Goal: Find specific page/section: Find specific page/section

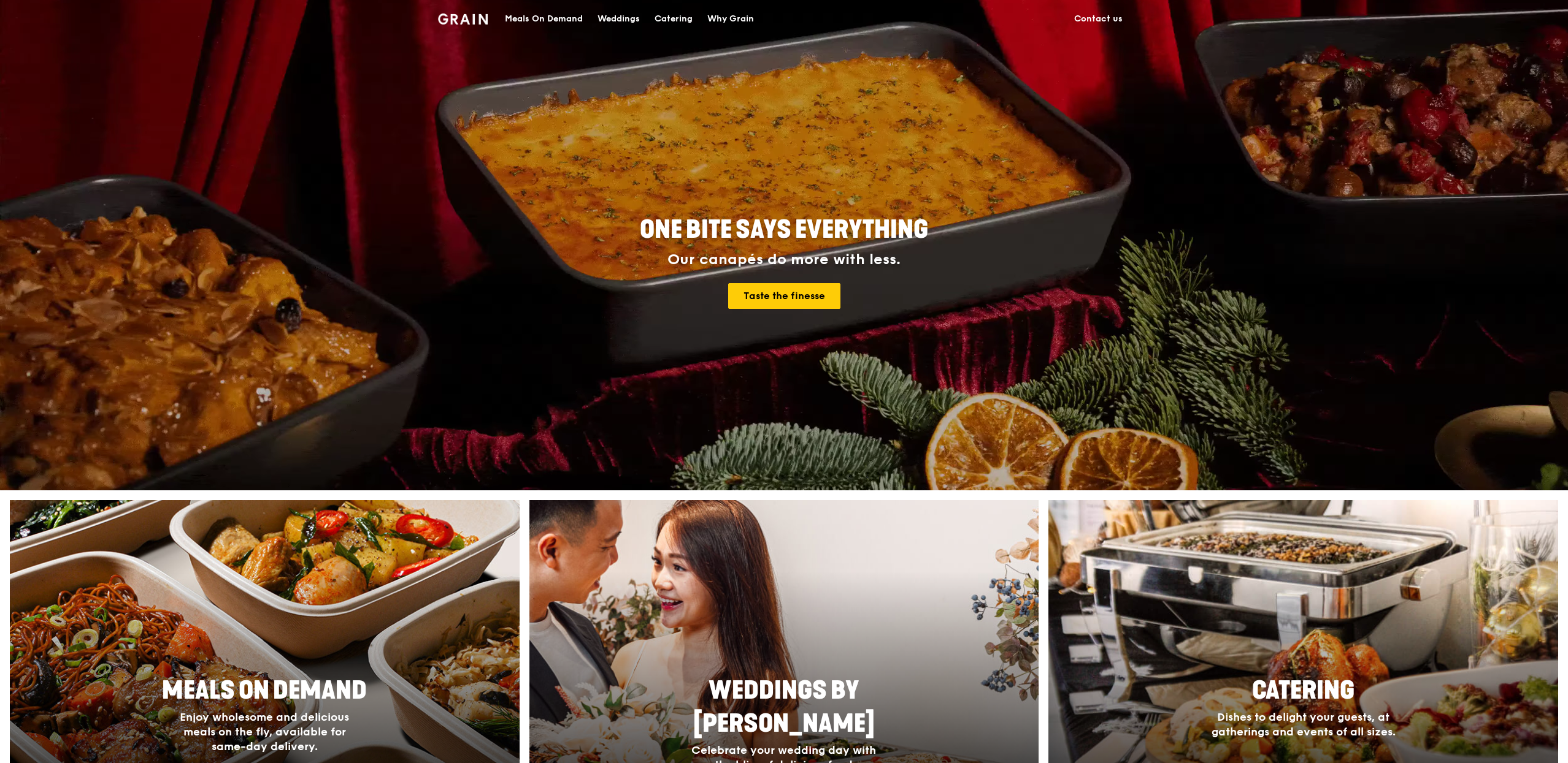
click at [540, 15] on div "Meals On Demand" at bounding box center [543, 19] width 78 height 36
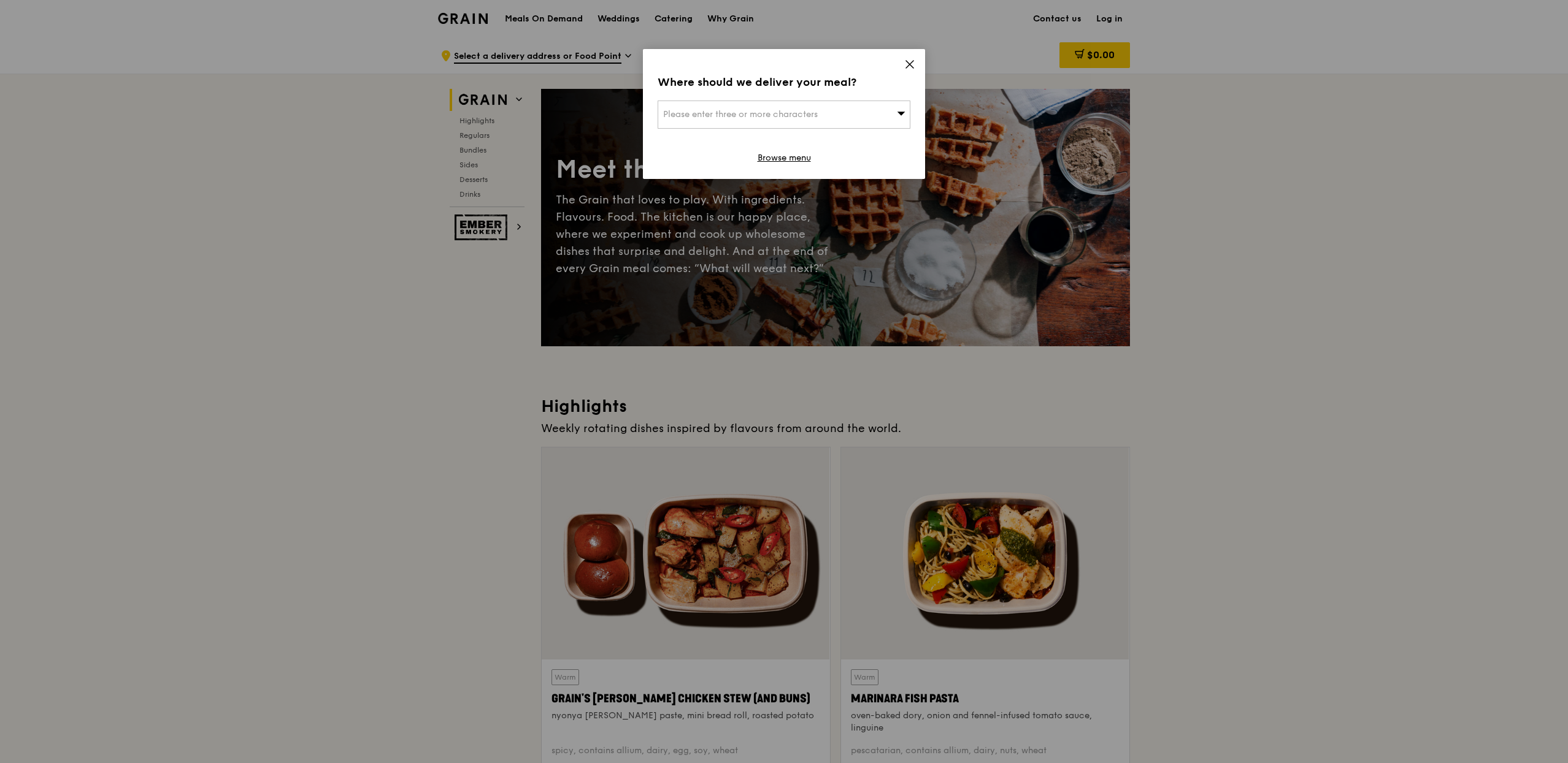
click at [906, 70] on span at bounding box center [910, 66] width 11 height 13
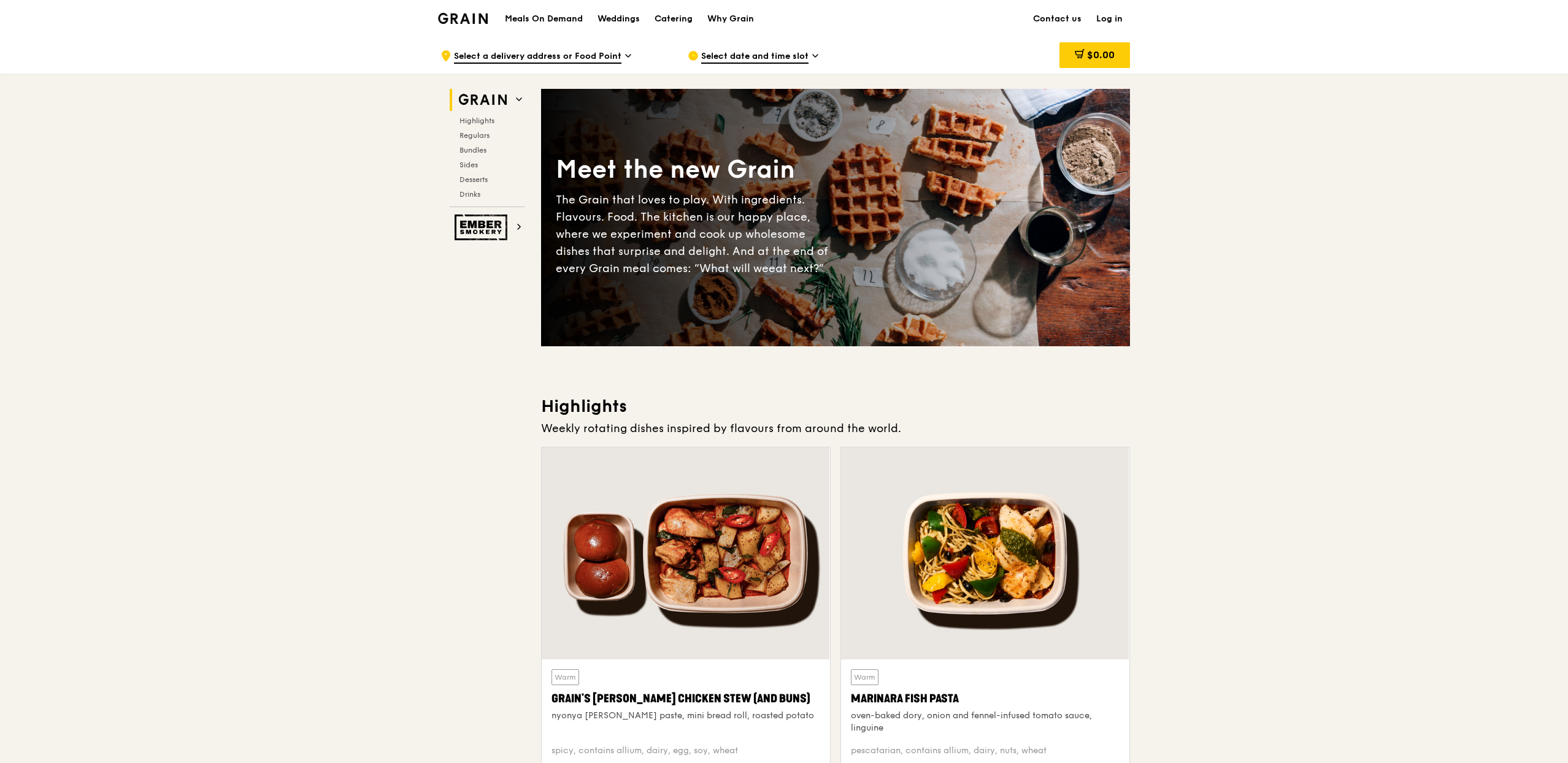
click at [1127, 20] on link "Log in" at bounding box center [1109, 19] width 41 height 36
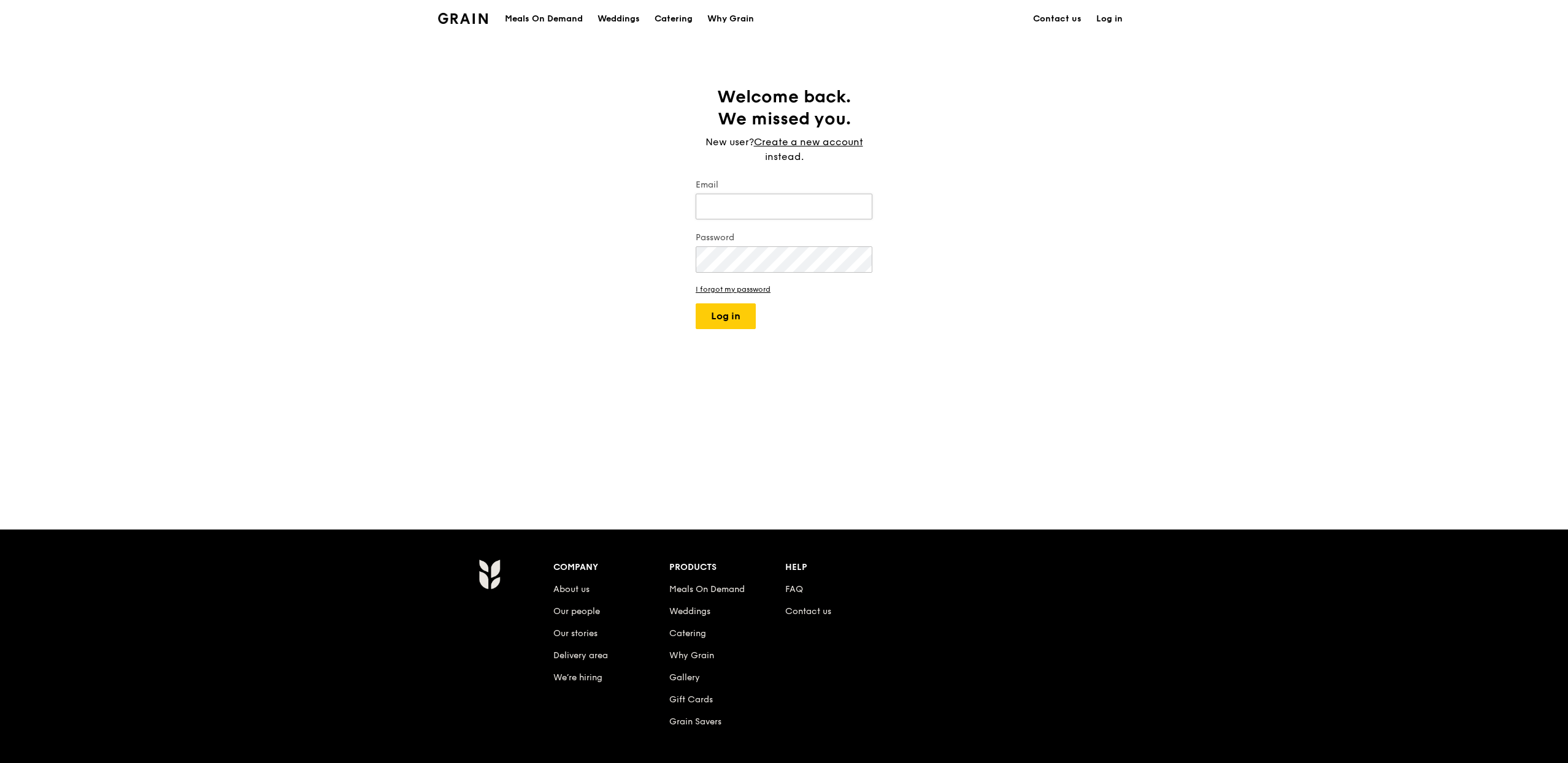
click at [720, 205] on input "Email" at bounding box center [783, 207] width 177 height 26
type input "[PERSON_NAME][EMAIL_ADDRESS][DOMAIN_NAME]"
click at [695, 303] on button "Log in" at bounding box center [725, 316] width 60 height 26
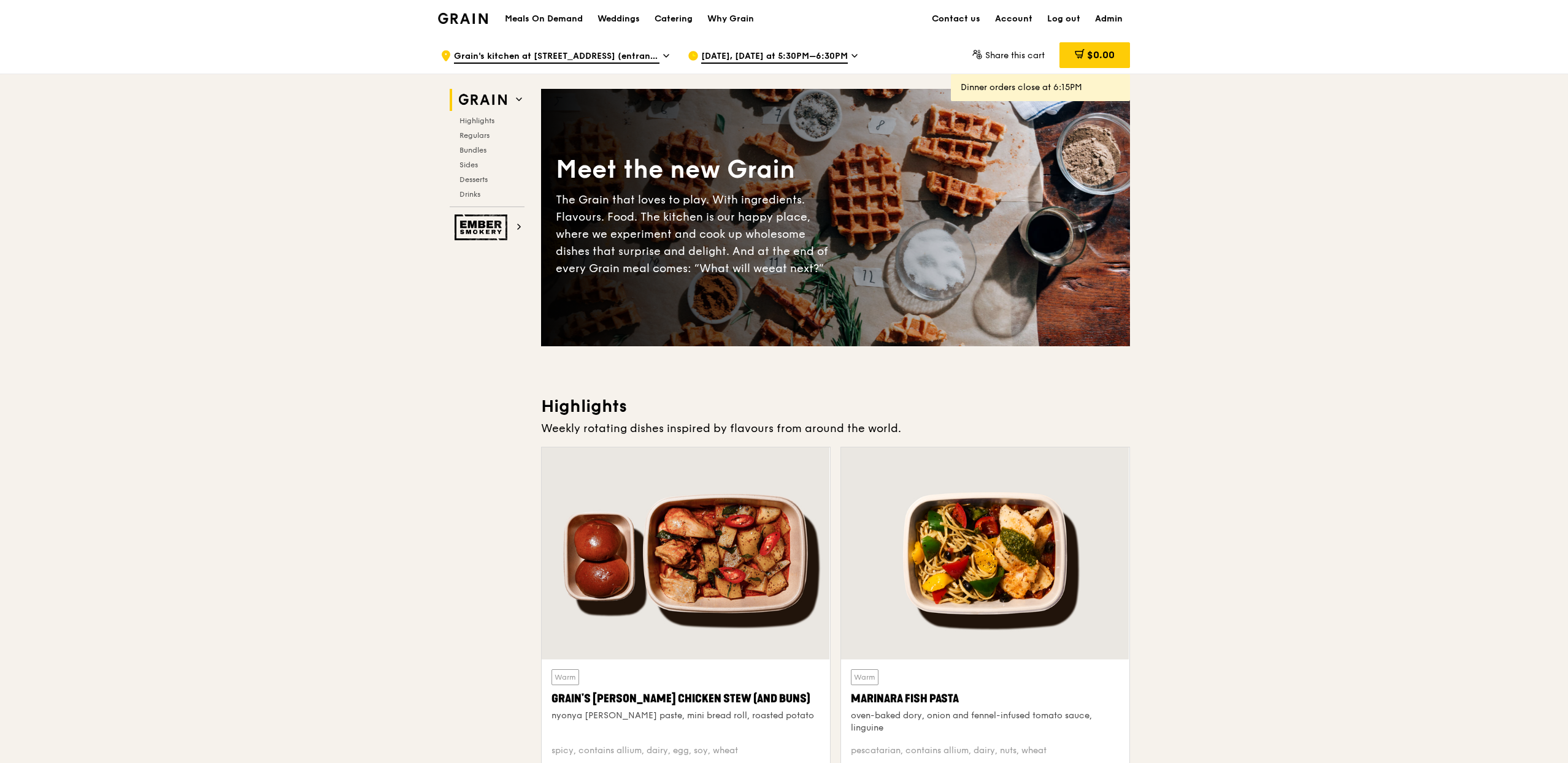
click at [1098, 13] on link "Admin" at bounding box center [1108, 19] width 42 height 36
select select "100"
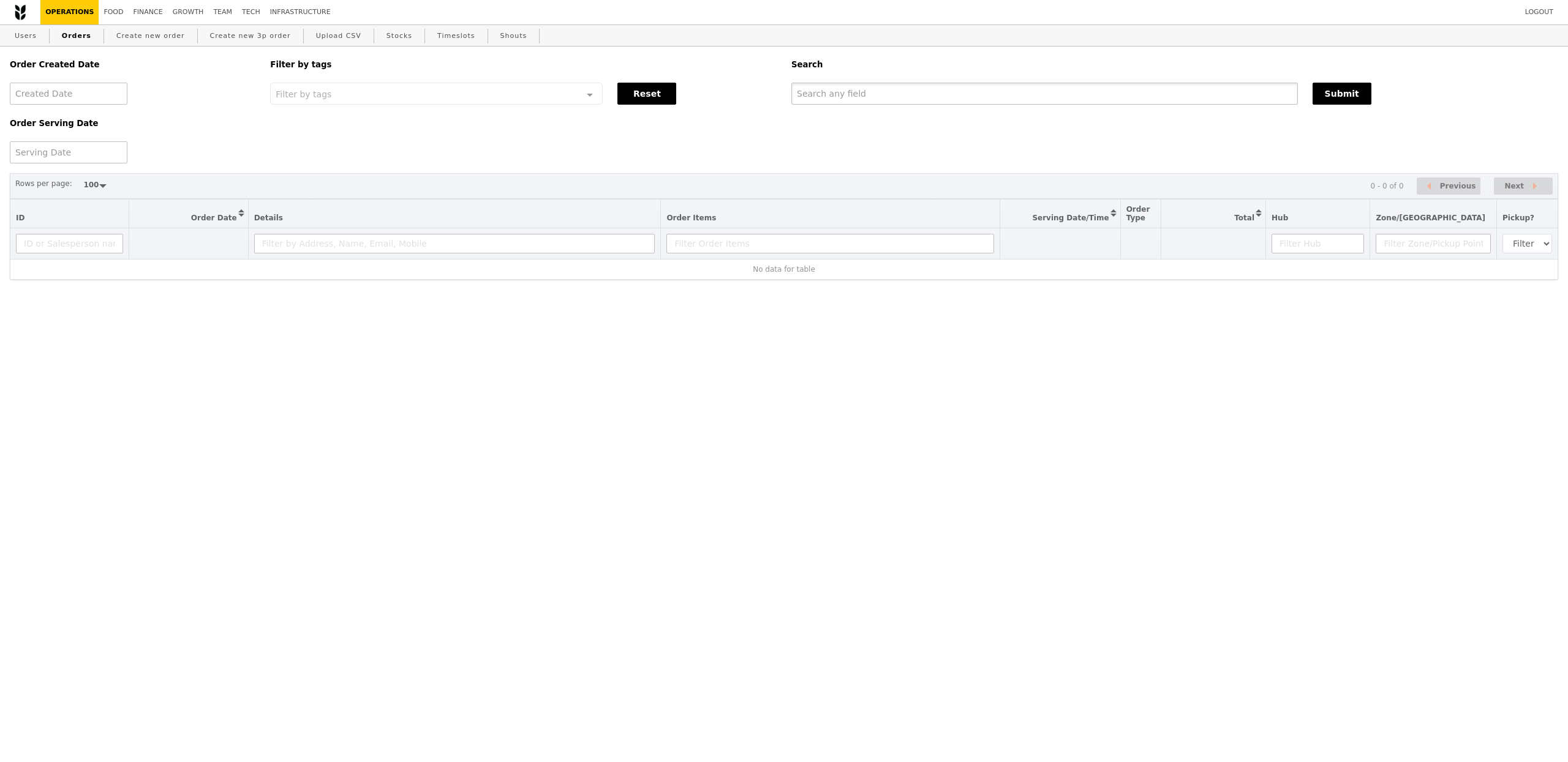
click at [943, 91] on input "text" at bounding box center [1045, 94] width 507 height 22
paste input "[PERSON_NAME][EMAIL_ADDRESS][DOMAIN_NAME]"
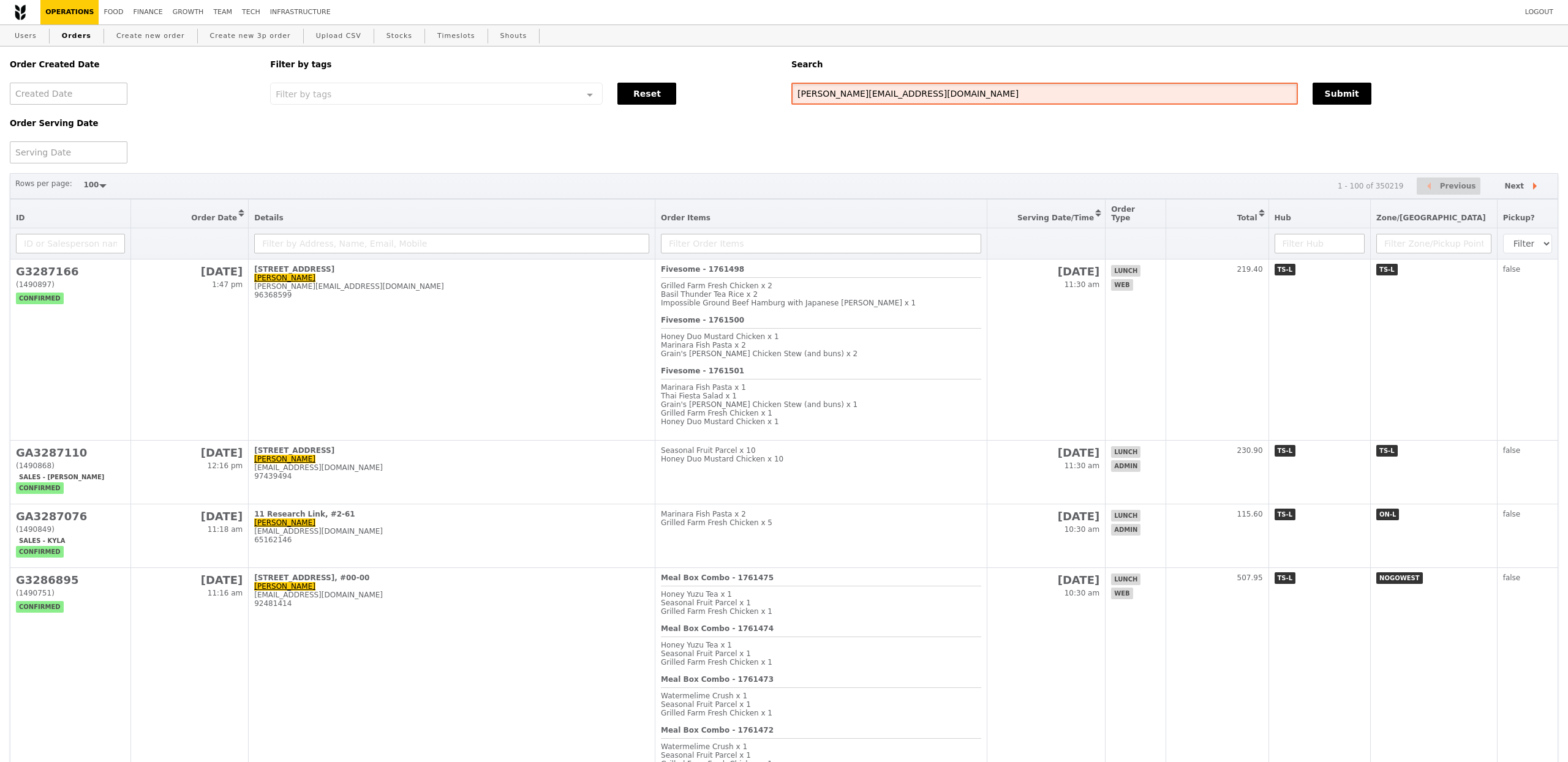
type input "[PERSON_NAME][EMAIL_ADDRESS][DOMAIN_NAME]"
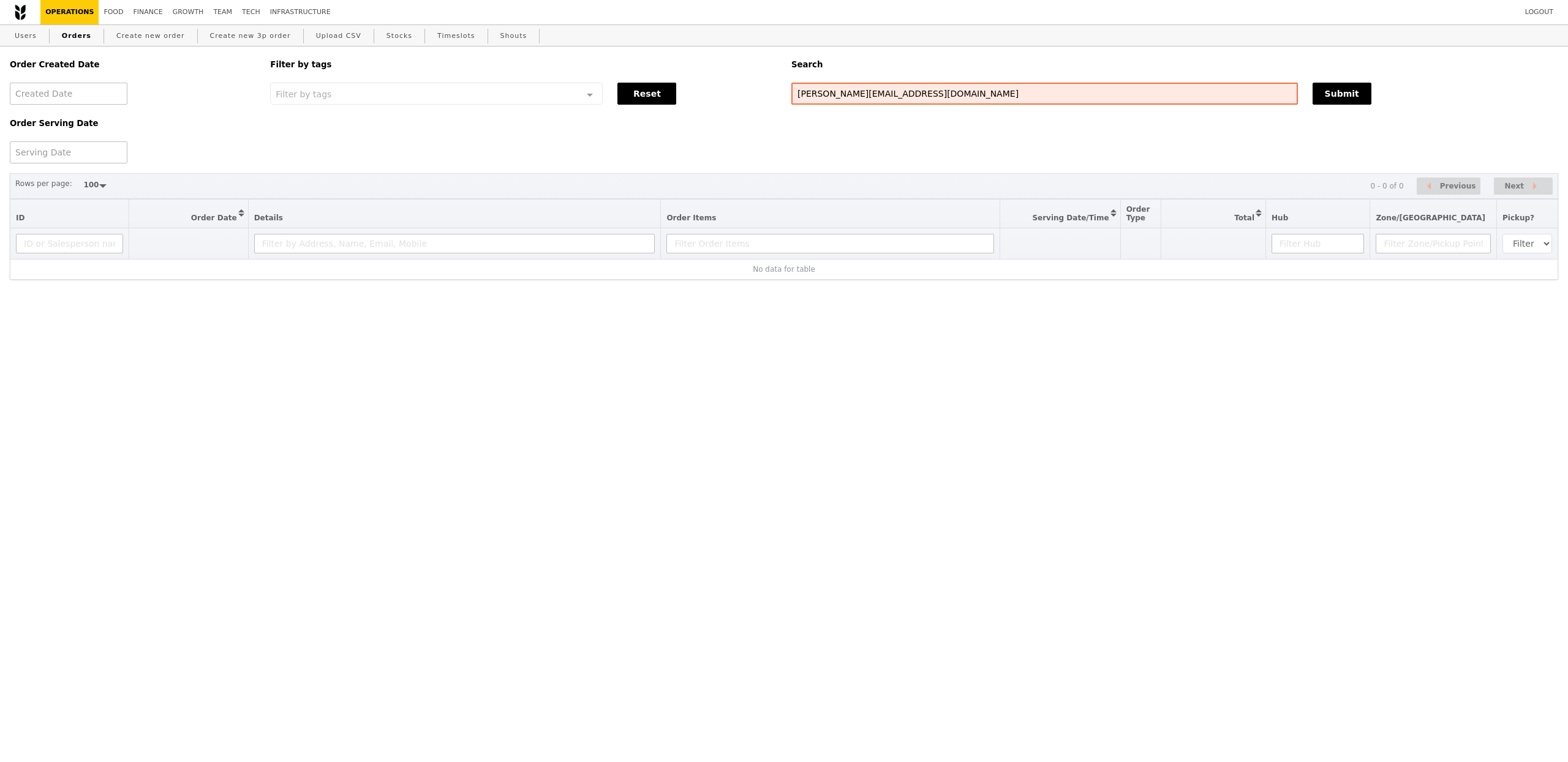
click at [42, 40] on div "Users Orders Create new order Create new 3p order Upload CSV Stocks Timeslots S…" at bounding box center [784, 36] width 1548 height 22
click at [36, 40] on link "Users" at bounding box center [25, 36] width 32 height 22
